Goal: Information Seeking & Learning: Learn about a topic

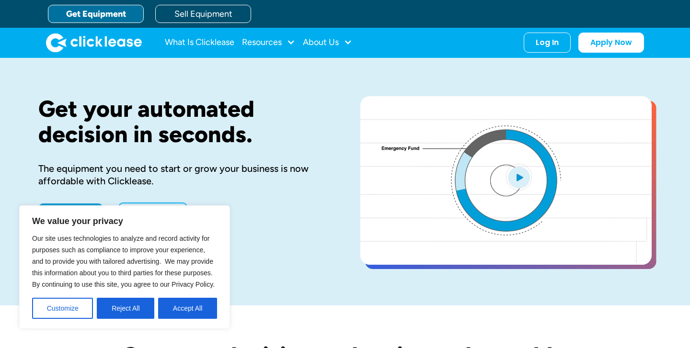
click at [332, 276] on div "Get your automated decision in seconds. The equipment you need to start or grow…" at bounding box center [344, 182] width 613 height 248
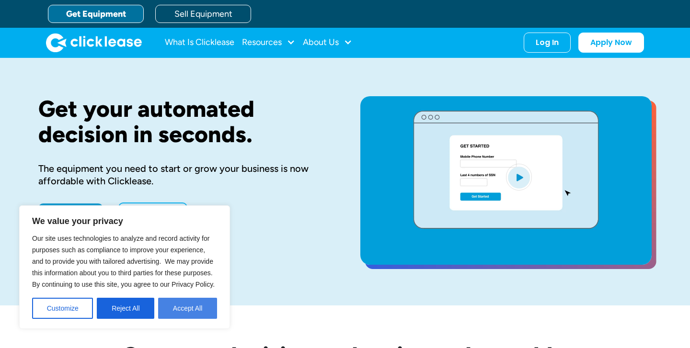
click at [201, 307] on button "Accept All" at bounding box center [187, 308] width 59 height 21
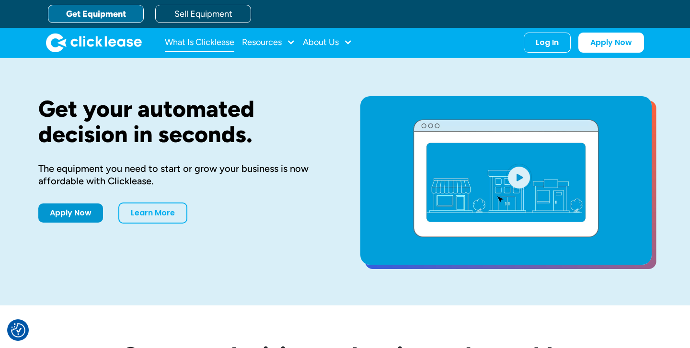
click at [218, 38] on link "What Is Clicklease" at bounding box center [199, 42] width 69 height 19
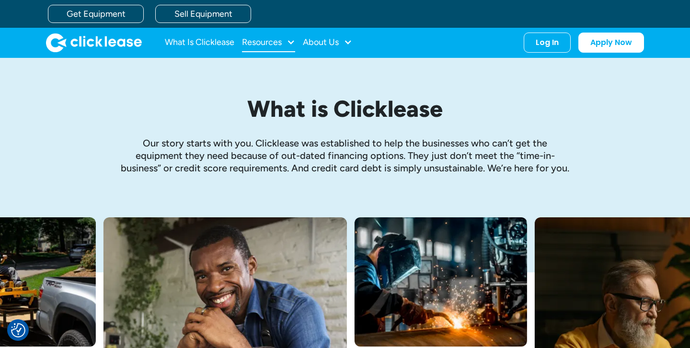
click at [292, 39] on div at bounding box center [291, 42] width 9 height 9
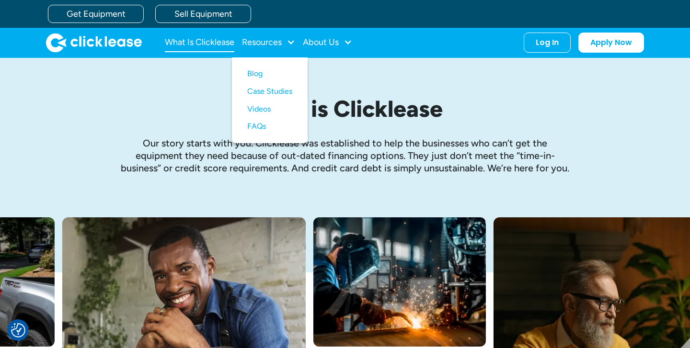
click at [228, 42] on link "What Is Clicklease" at bounding box center [199, 42] width 69 height 19
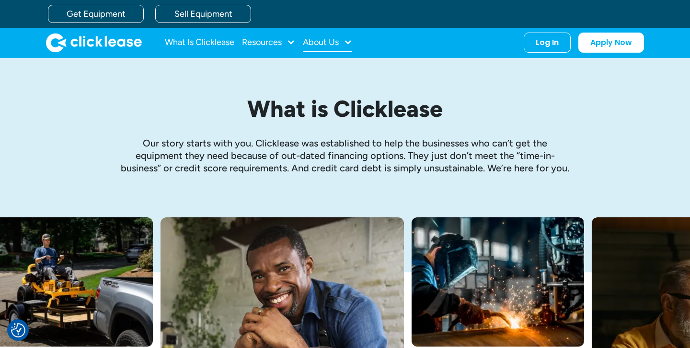
click at [342, 37] on div "About Us" at bounding box center [327, 42] width 49 height 19
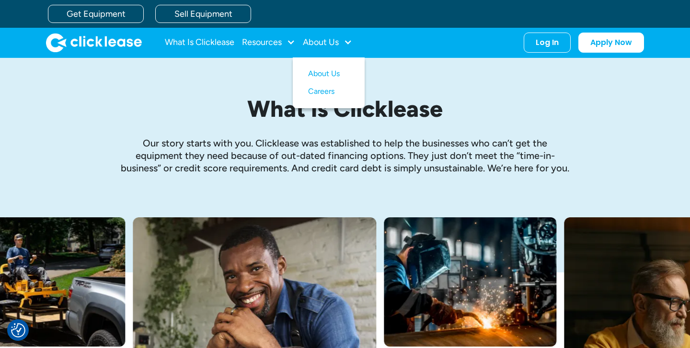
click at [455, 74] on div "What is Clicklease Our story starts with you. Clicklease was established to hel…" at bounding box center [344, 138] width 613 height 160
